Goal: Browse casually

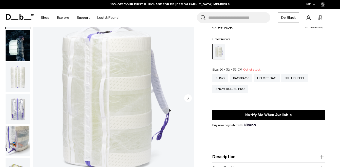
click at [21, 74] on img "button" at bounding box center [18, 77] width 25 height 30
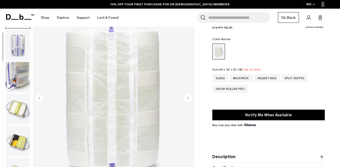
click at [20, 85] on img "button" at bounding box center [18, 77] width 25 height 30
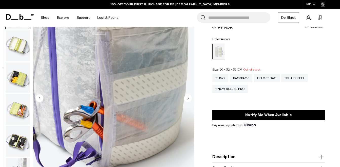
scroll to position [128, 0]
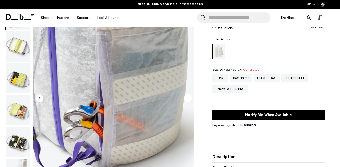
click at [18, 45] on img "button" at bounding box center [18, 46] width 25 height 30
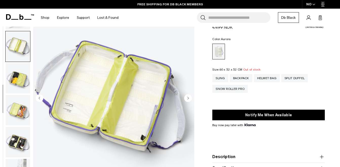
scroll to position [148, 0]
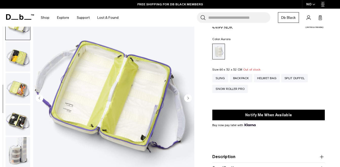
click at [18, 64] on img "button" at bounding box center [18, 56] width 25 height 30
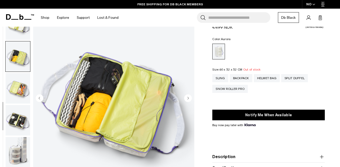
click at [17, 83] on img "button" at bounding box center [18, 88] width 25 height 30
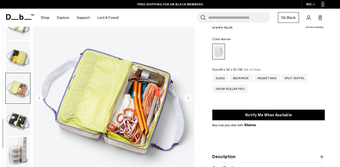
click at [23, 113] on img "button" at bounding box center [18, 120] width 25 height 30
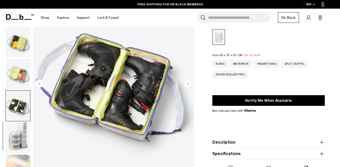
scroll to position [103, 0]
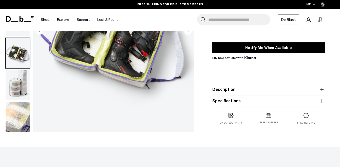
click at [23, 95] on img "button" at bounding box center [18, 85] width 25 height 30
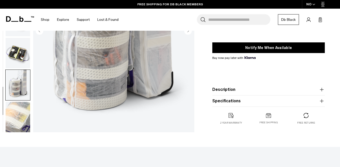
click at [22, 123] on img "button" at bounding box center [18, 117] width 25 height 30
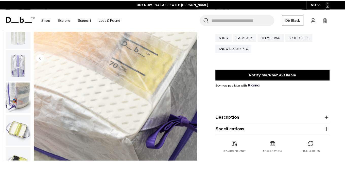
scroll to position [0, 0]
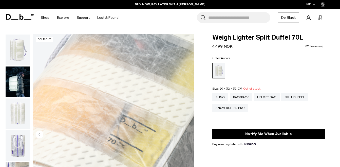
click at [9, 57] on img "button" at bounding box center [18, 49] width 25 height 30
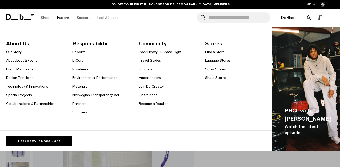
click at [64, 18] on link "Explore" at bounding box center [63, 18] width 12 height 18
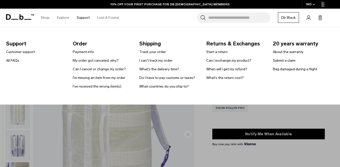
click at [77, 20] on link "Support" at bounding box center [83, 18] width 13 height 18
